Goal: Transaction & Acquisition: Purchase product/service

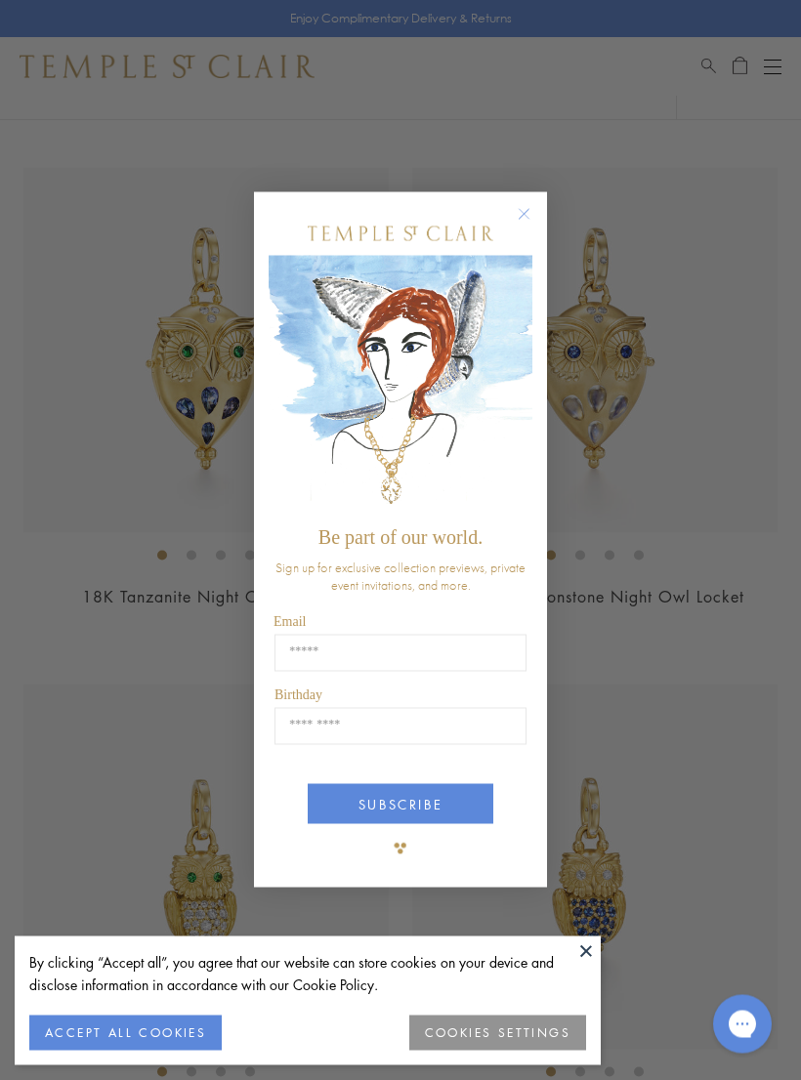
scroll to position [689, 0]
click at [539, 236] on button "Close dialog" at bounding box center [534, 224] width 24 height 24
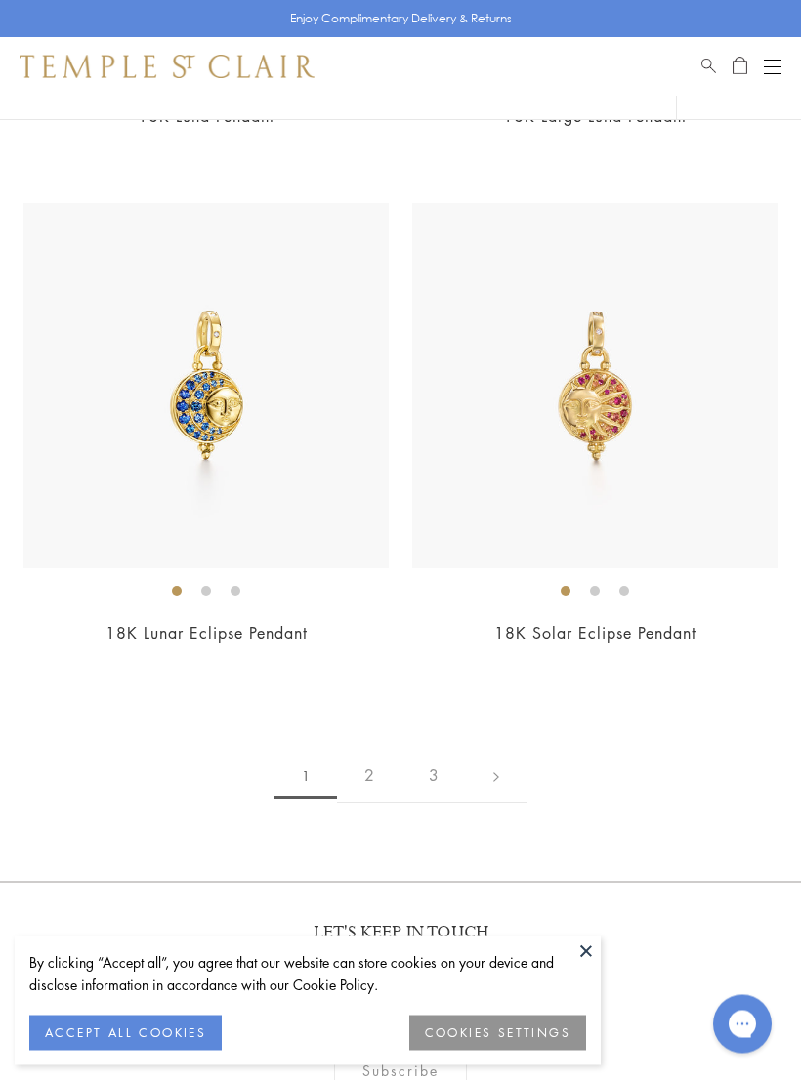
scroll to position [16151, 0]
click at [378, 749] on link "2" at bounding box center [369, 776] width 64 height 54
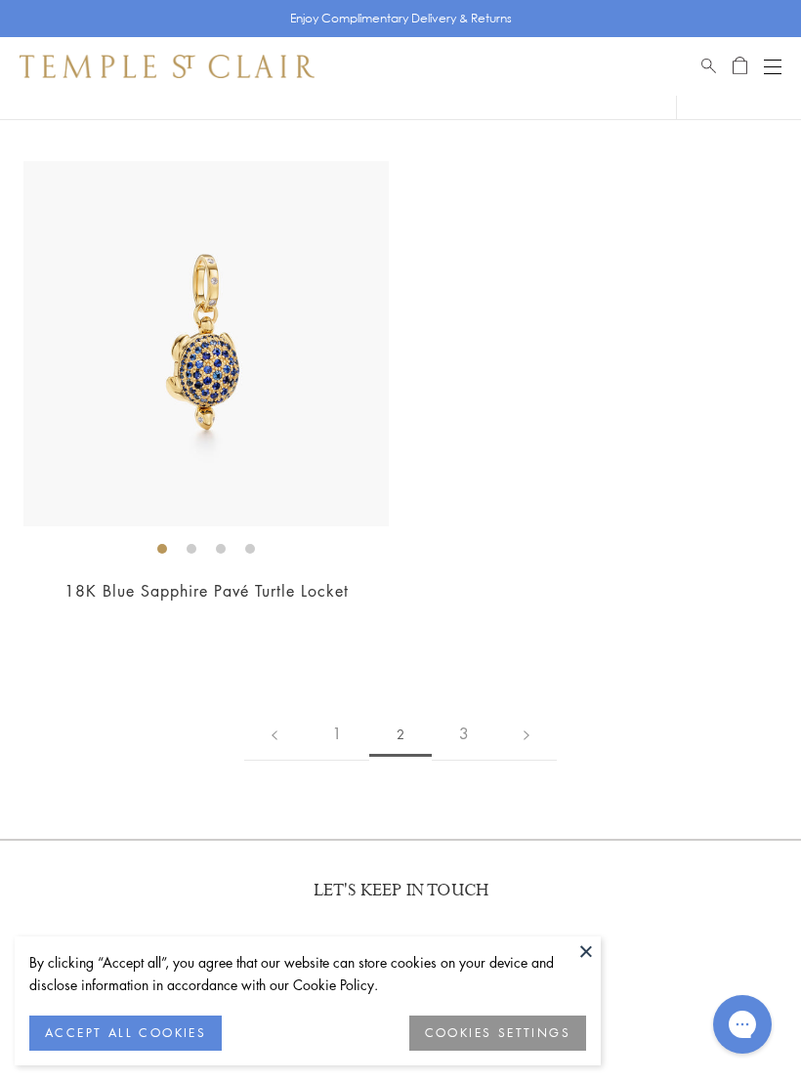
scroll to position [14657, 0]
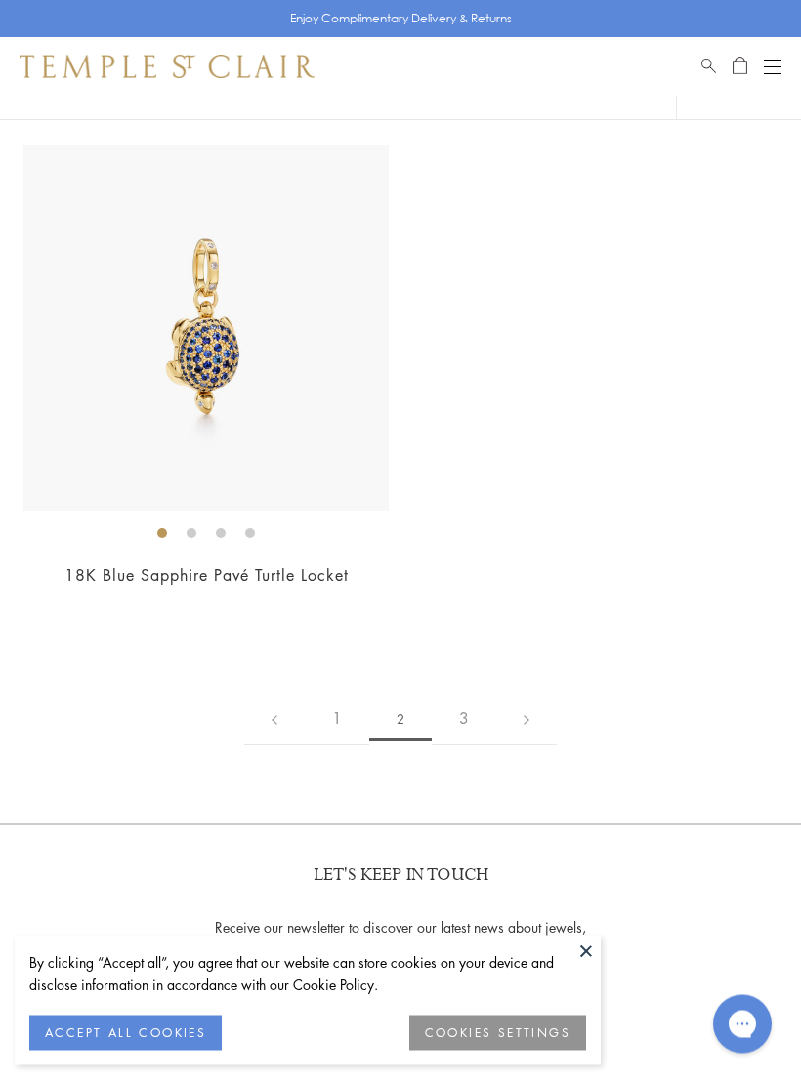
click at [478, 692] on link "3" at bounding box center [464, 719] width 64 height 54
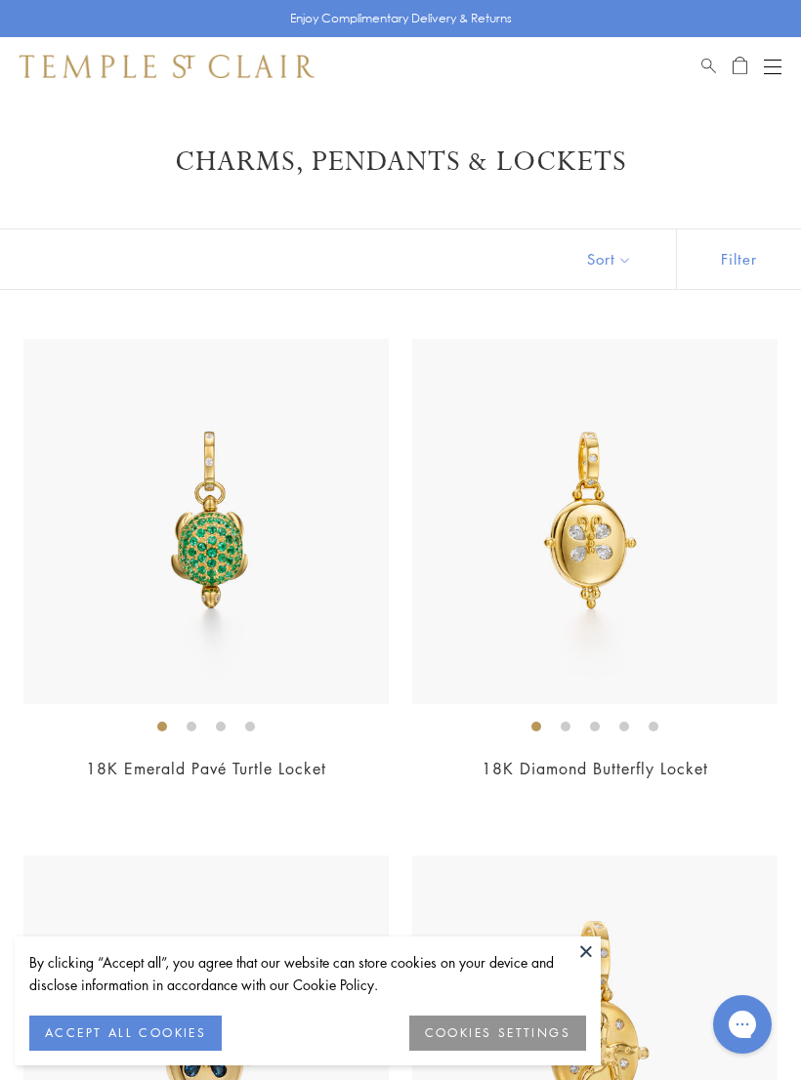
click at [779, 66] on div "Open navigation" at bounding box center [773, 66] width 18 height 1
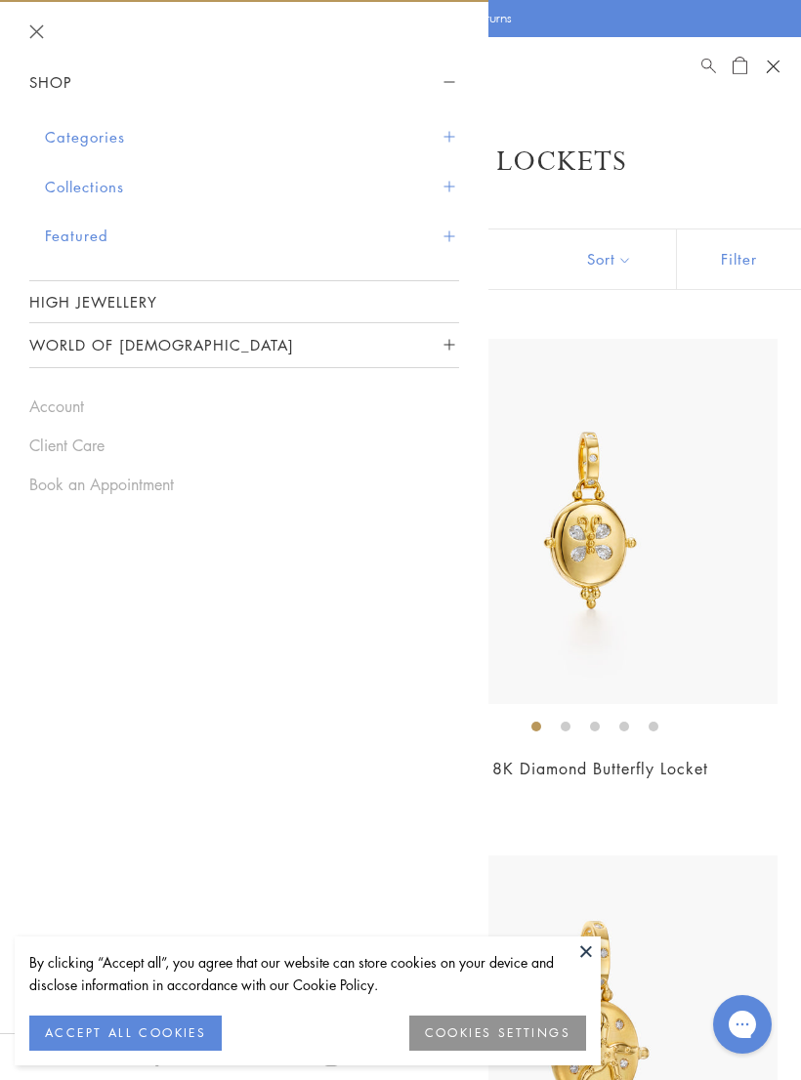
click at [445, 147] on button "Categories" at bounding box center [252, 137] width 414 height 50
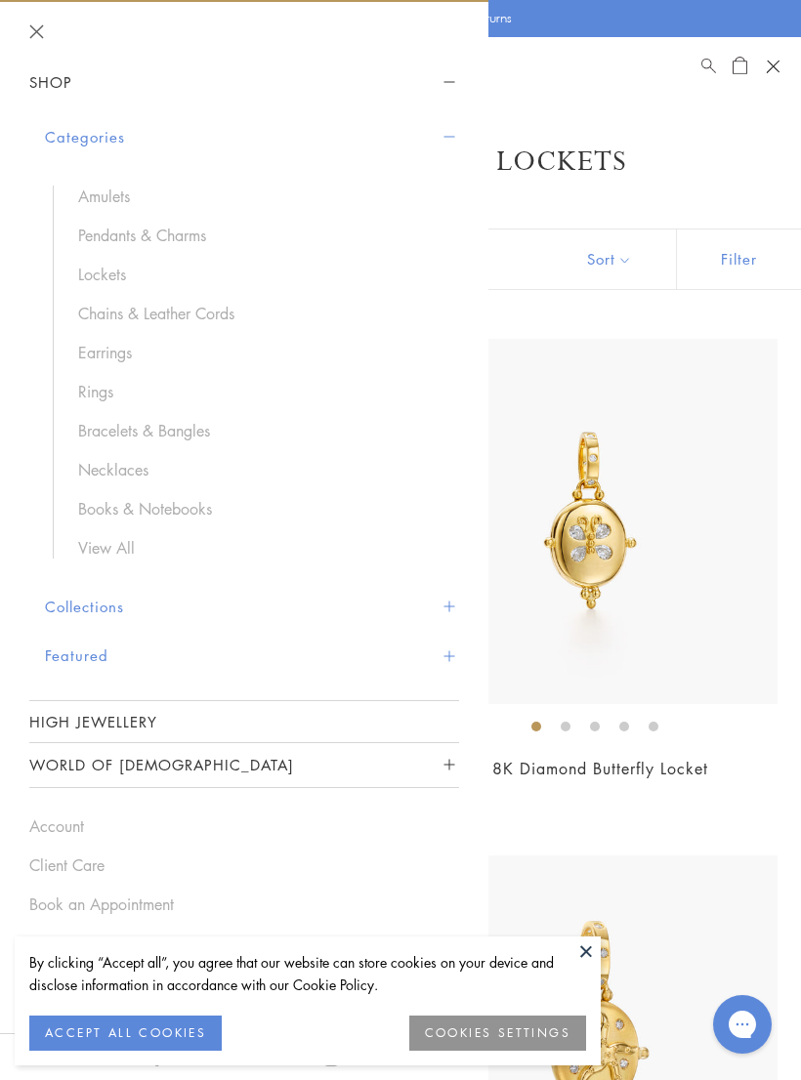
click at [151, 475] on link "Necklaces" at bounding box center [258, 469] width 361 height 21
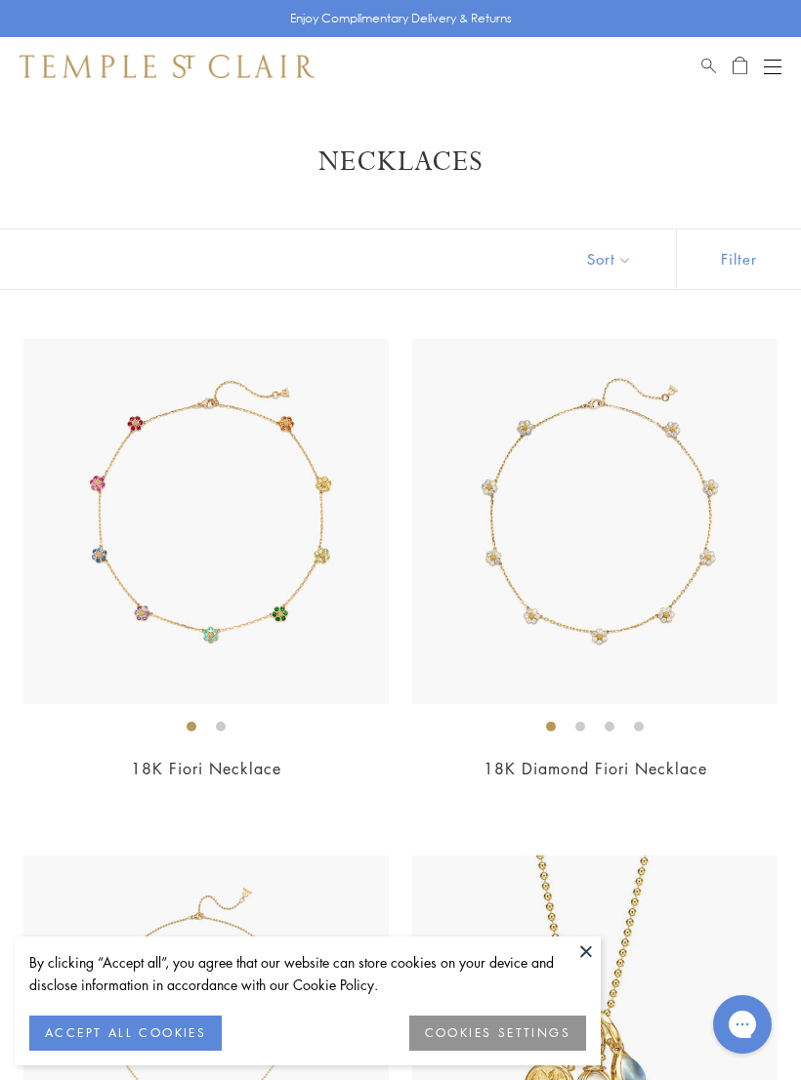
click at [772, 76] on button "Open navigation" at bounding box center [773, 66] width 18 height 23
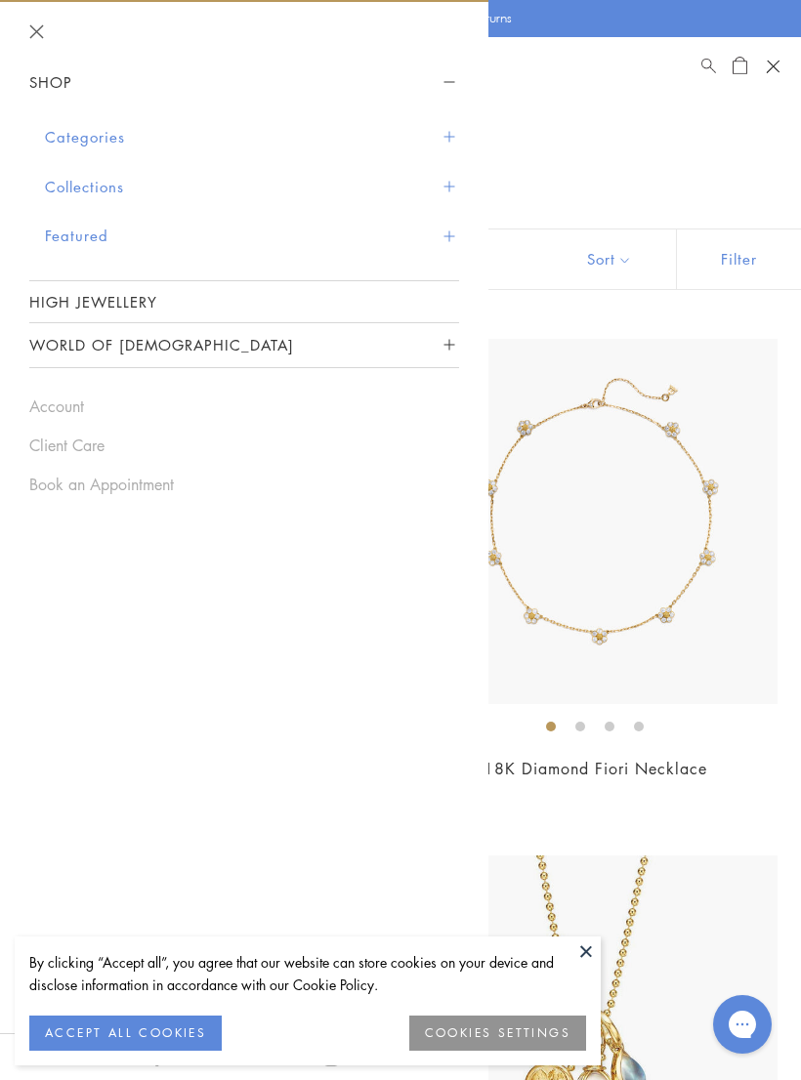
click at [452, 191] on button "Collections" at bounding box center [252, 187] width 414 height 50
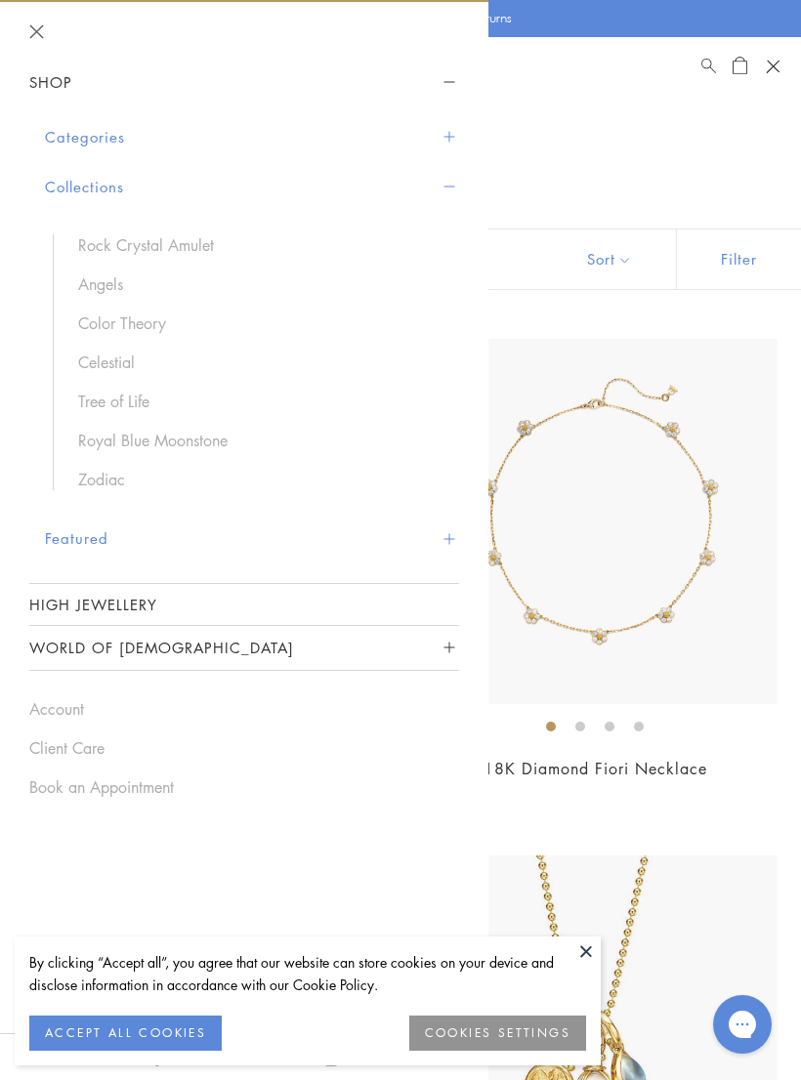
click at [228, 250] on link "Rock Crystal Amulet" at bounding box center [258, 244] width 361 height 21
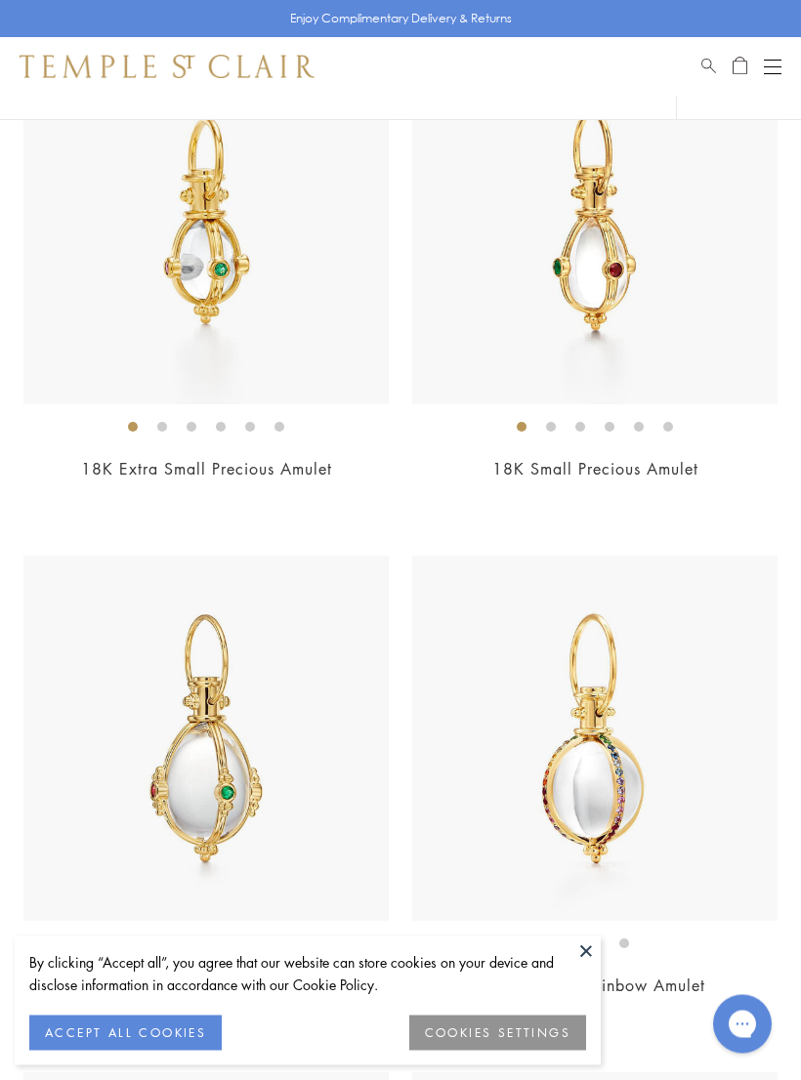
scroll to position [8094, 0]
click at [606, 306] on img at bounding box center [594, 221] width 365 height 365
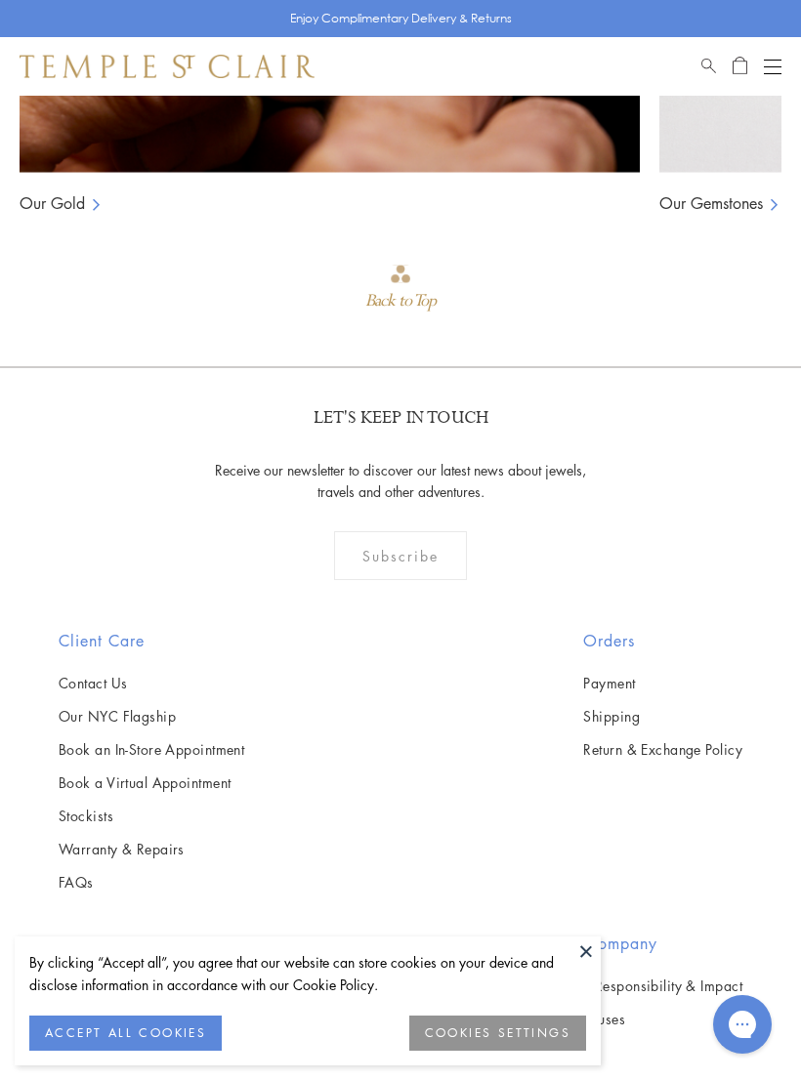
scroll to position [2694, 0]
